Goal: Task Accomplishment & Management: Complete application form

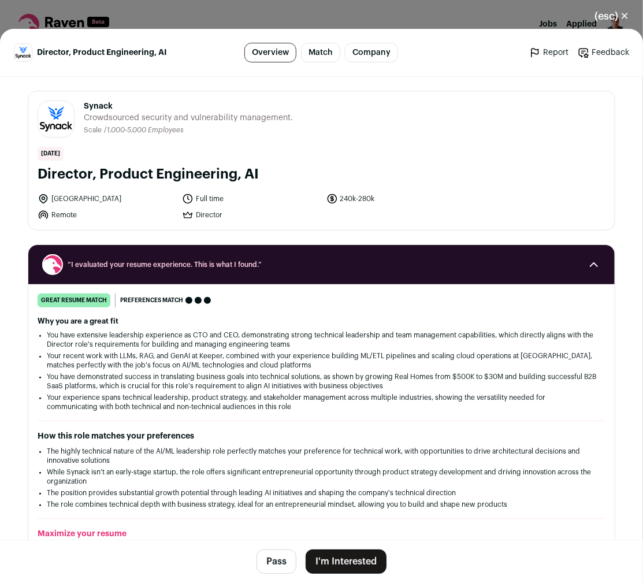
click at [331, 566] on button "I'm Interested" at bounding box center [346, 562] width 81 height 24
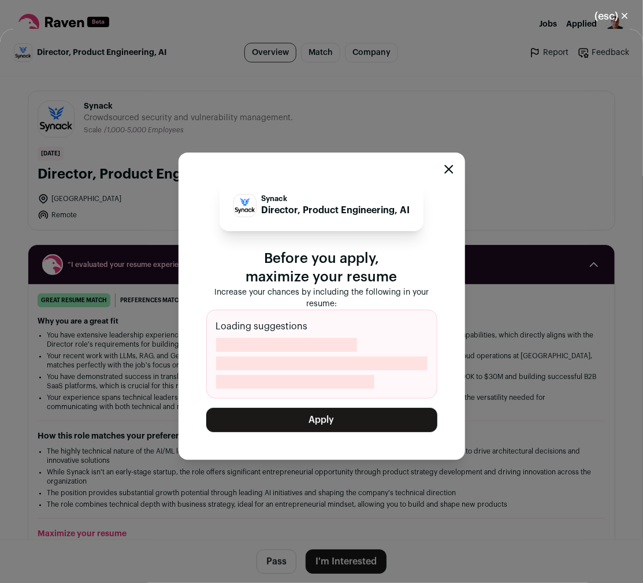
click at [324, 419] on button "Apply" at bounding box center [321, 420] width 231 height 24
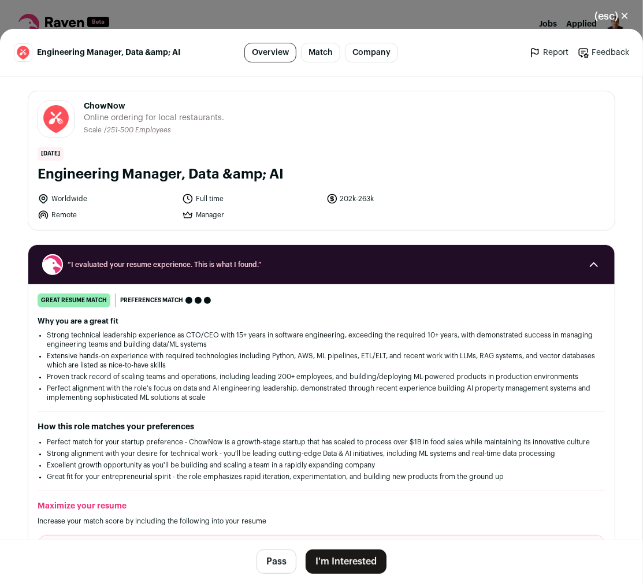
click at [346, 557] on button "I'm Interested" at bounding box center [346, 562] width 81 height 24
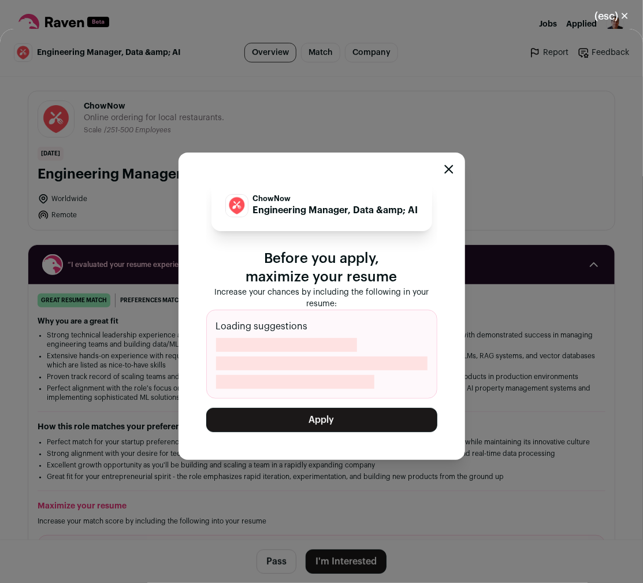
click at [319, 425] on button "Apply" at bounding box center [321, 420] width 231 height 24
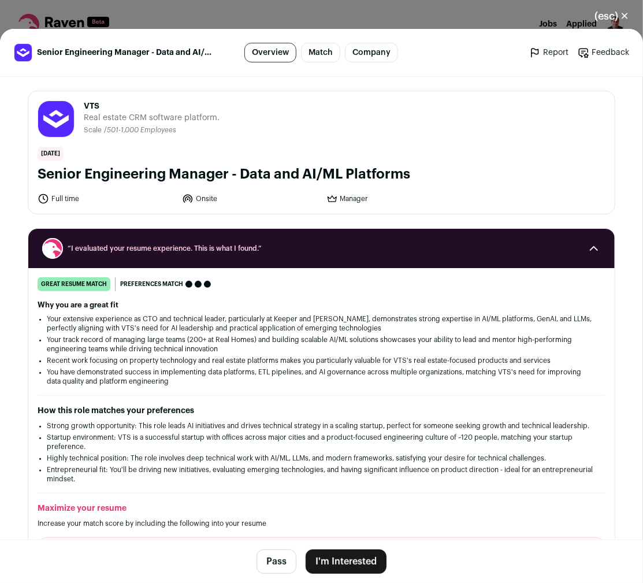
click at [338, 560] on button "I'm Interested" at bounding box center [346, 562] width 81 height 24
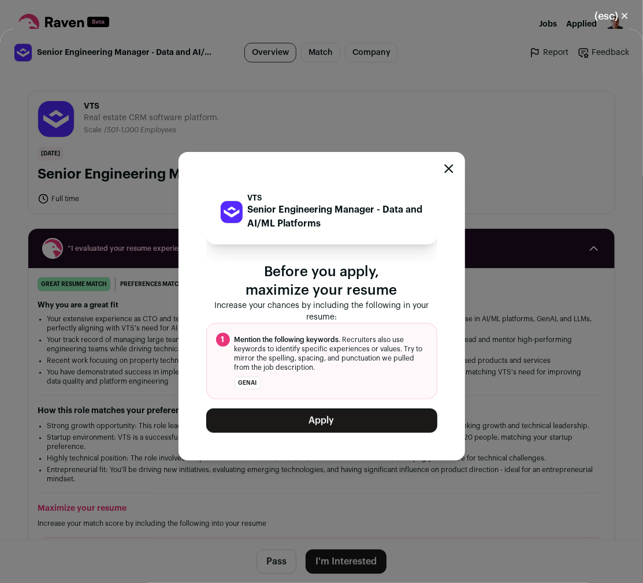
click at [327, 416] on button "Apply" at bounding box center [321, 421] width 231 height 24
